Goal: Information Seeking & Learning: Learn about a topic

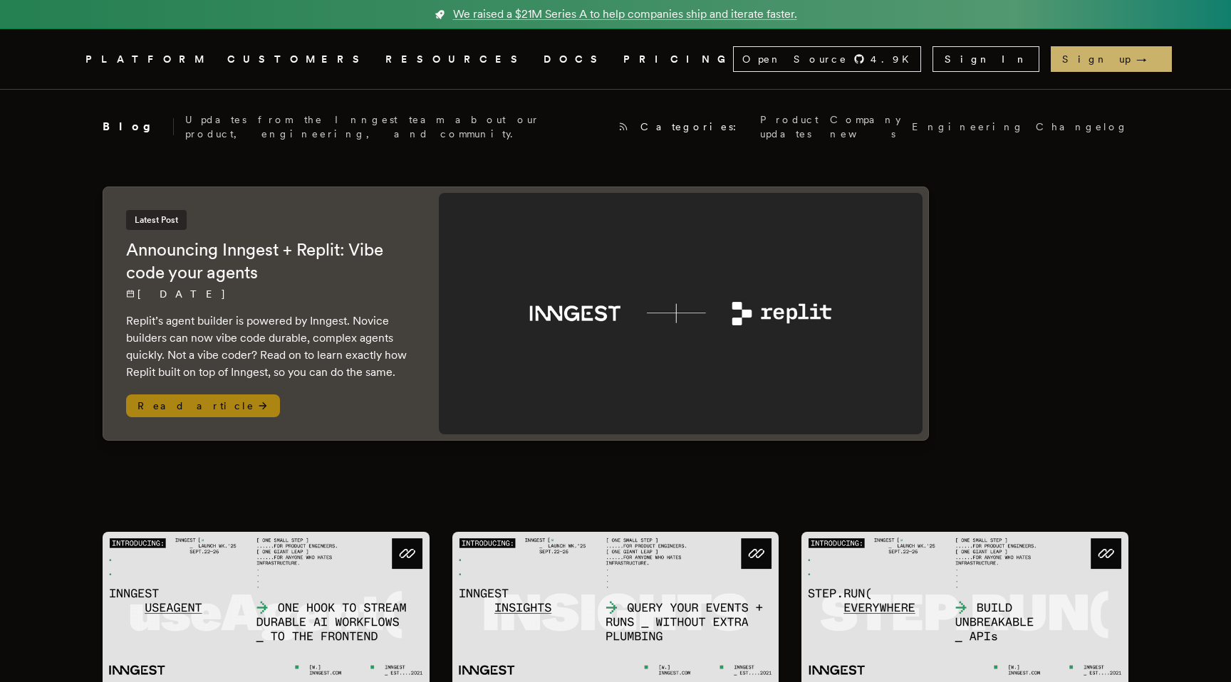
click at [257, 400] on icon at bounding box center [262, 405] width 11 height 11
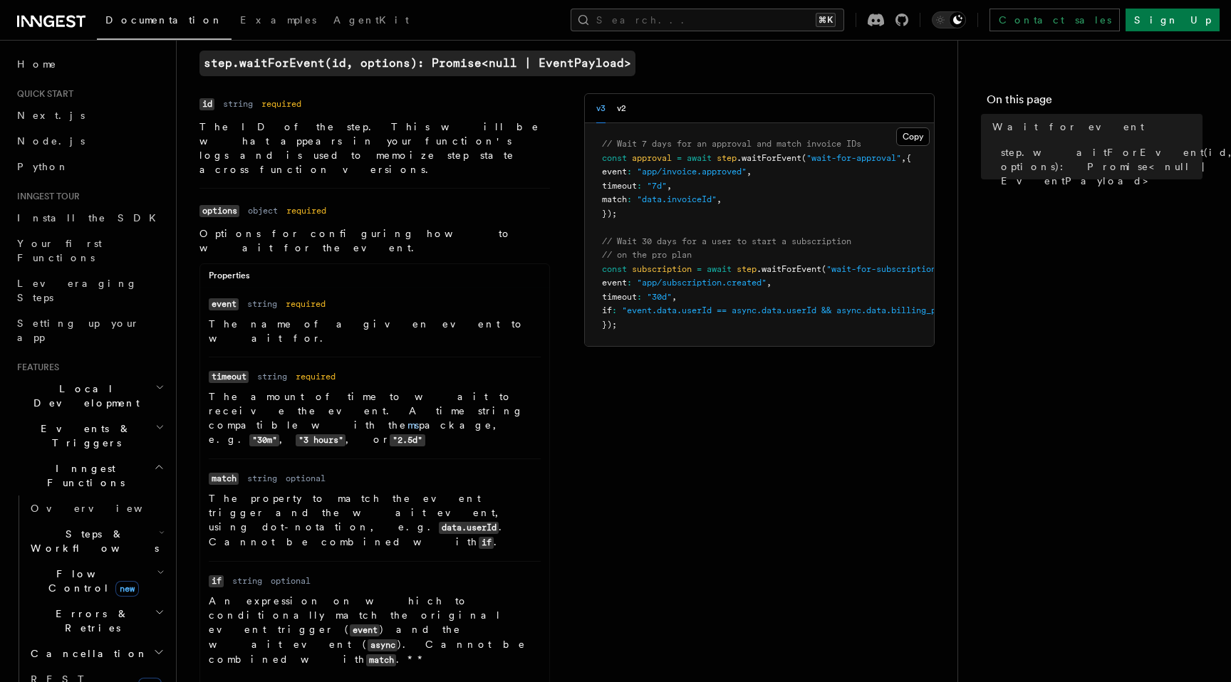
scroll to position [85, 0]
